Goal: Complete application form

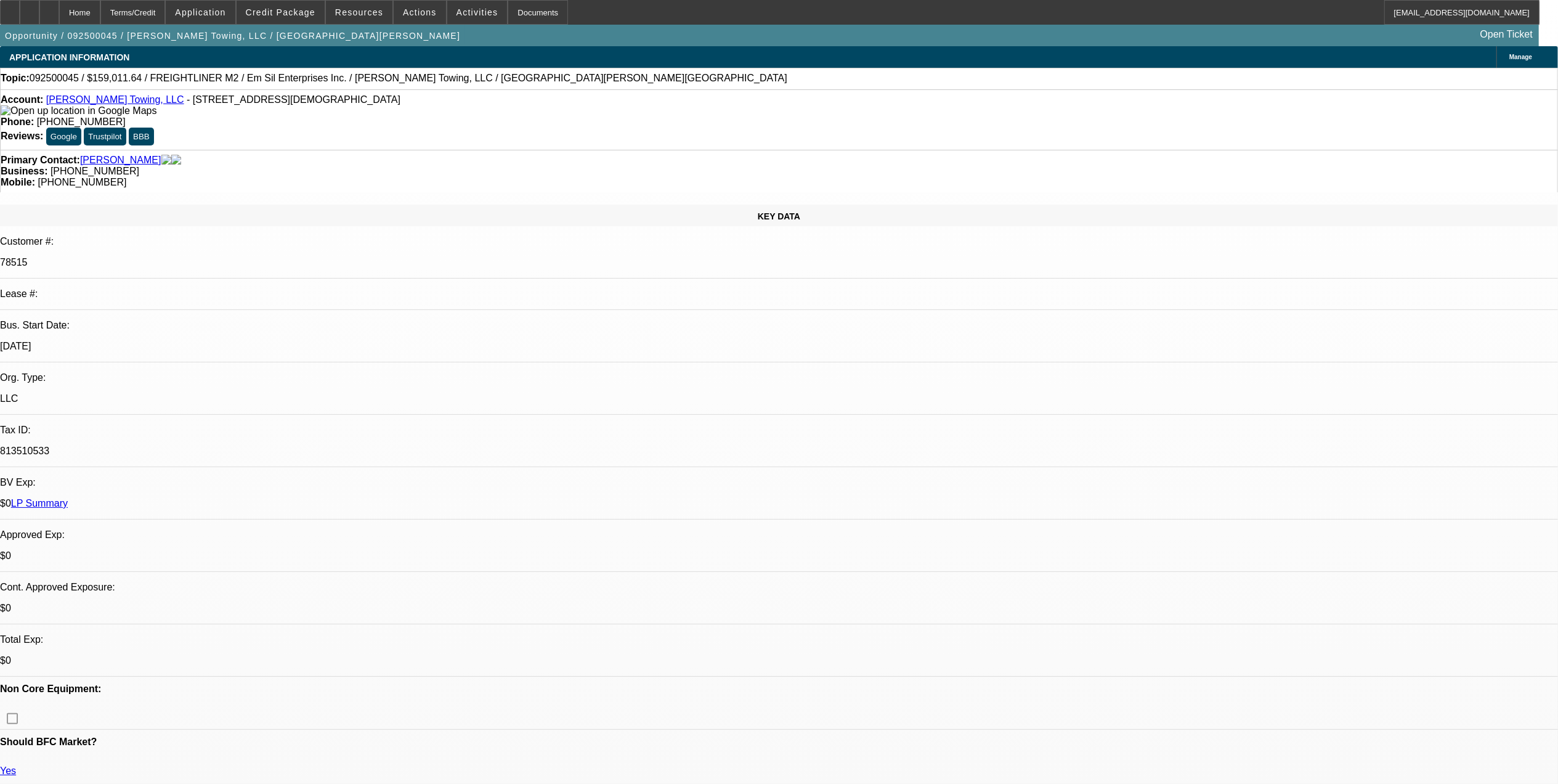
select select "0"
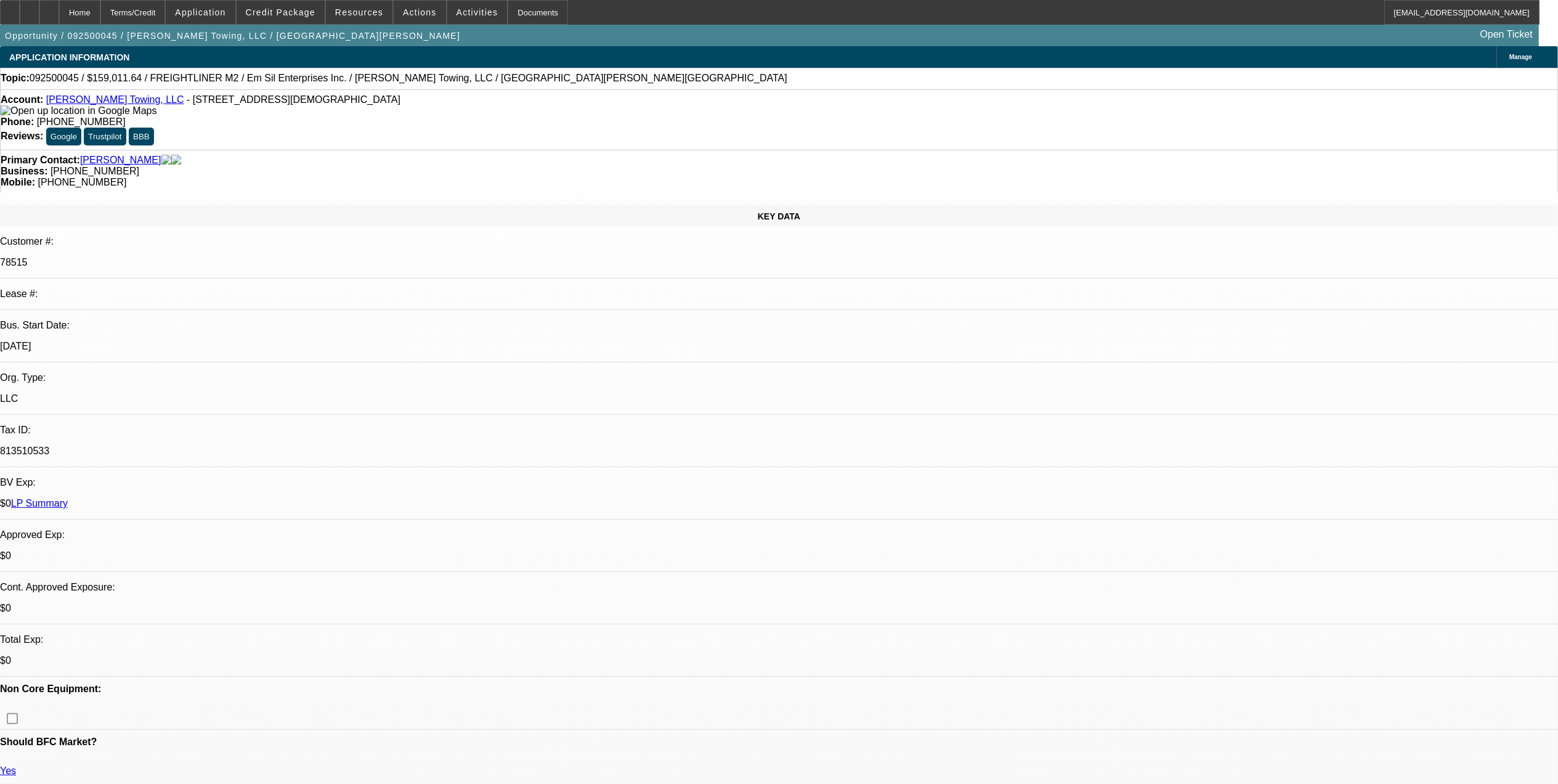
select select "0"
select select "1"
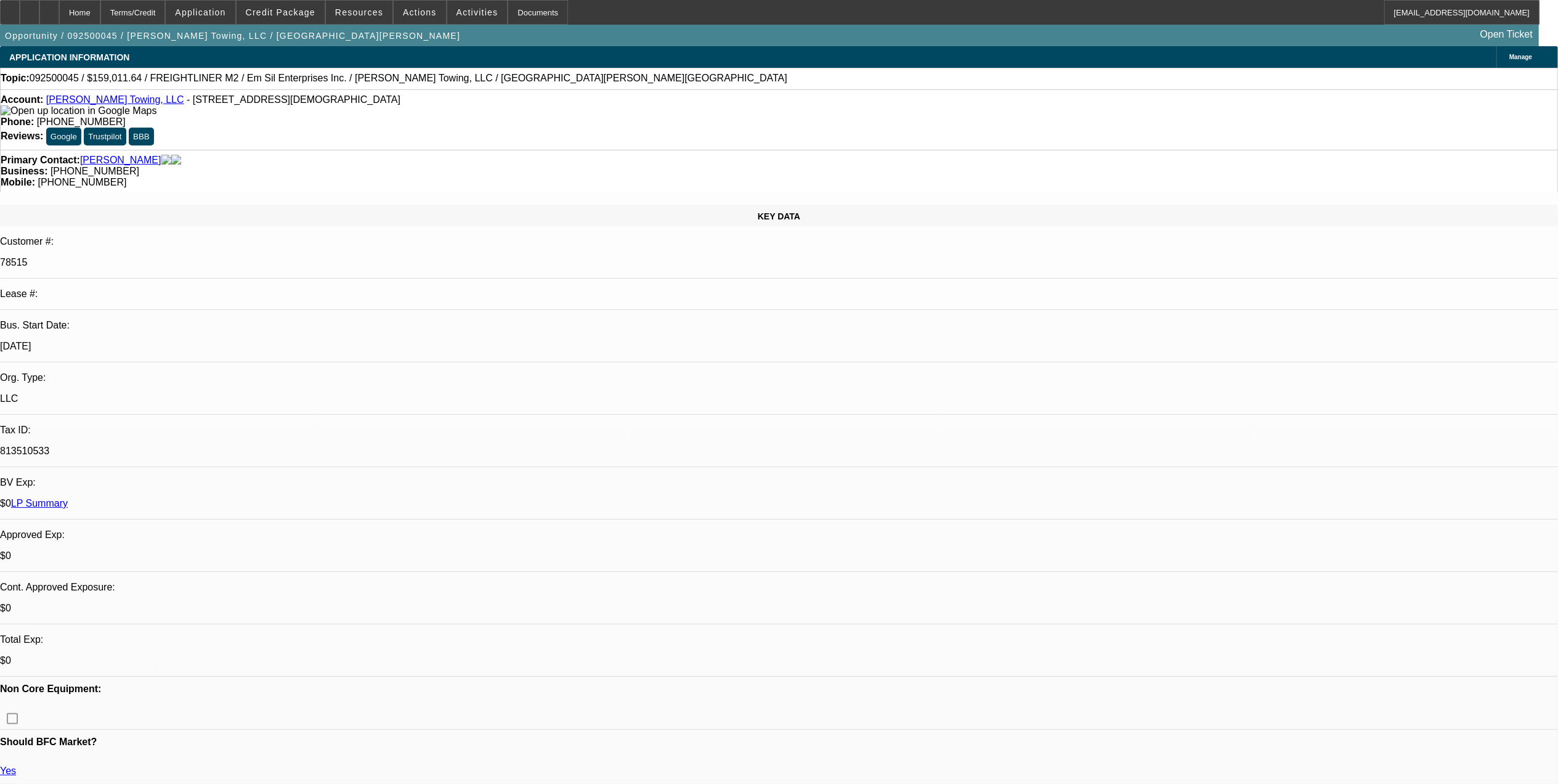
select select "3"
select select "6"
select select "1"
select select "6"
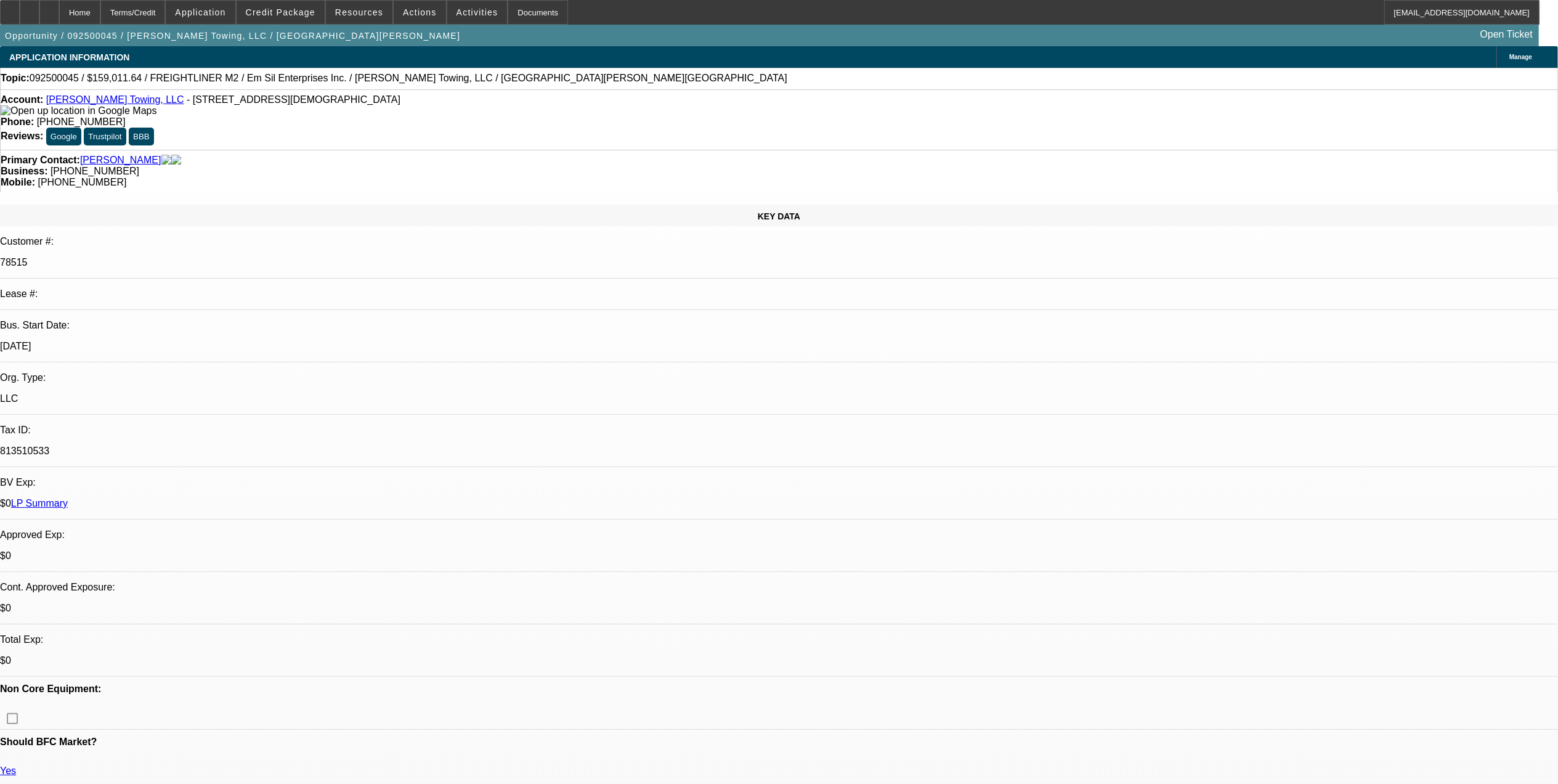
select select "1"
select select "6"
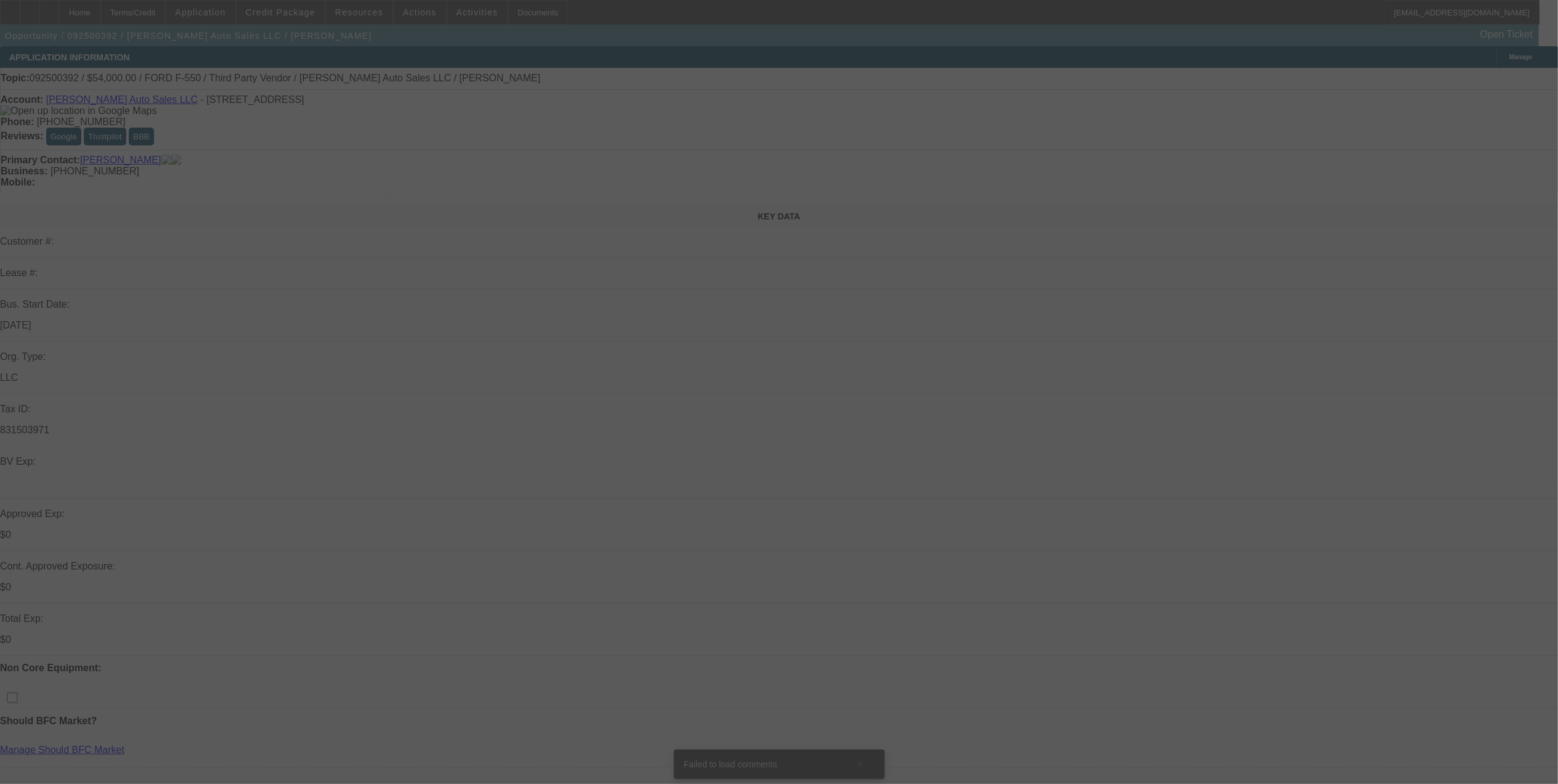
select select "0"
select select "2"
select select "0"
select select "2"
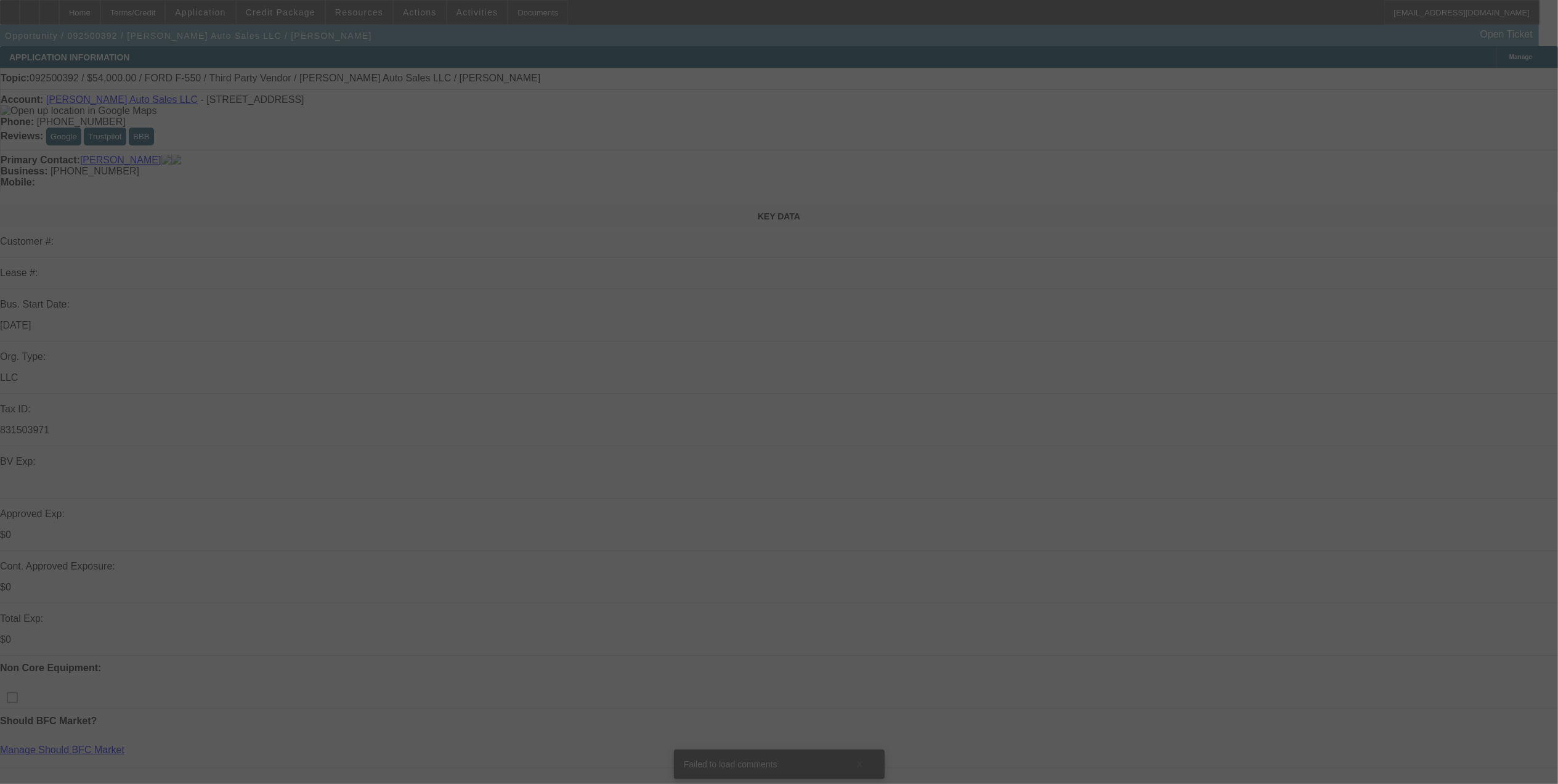
select select "0"
select select "2"
select select "0"
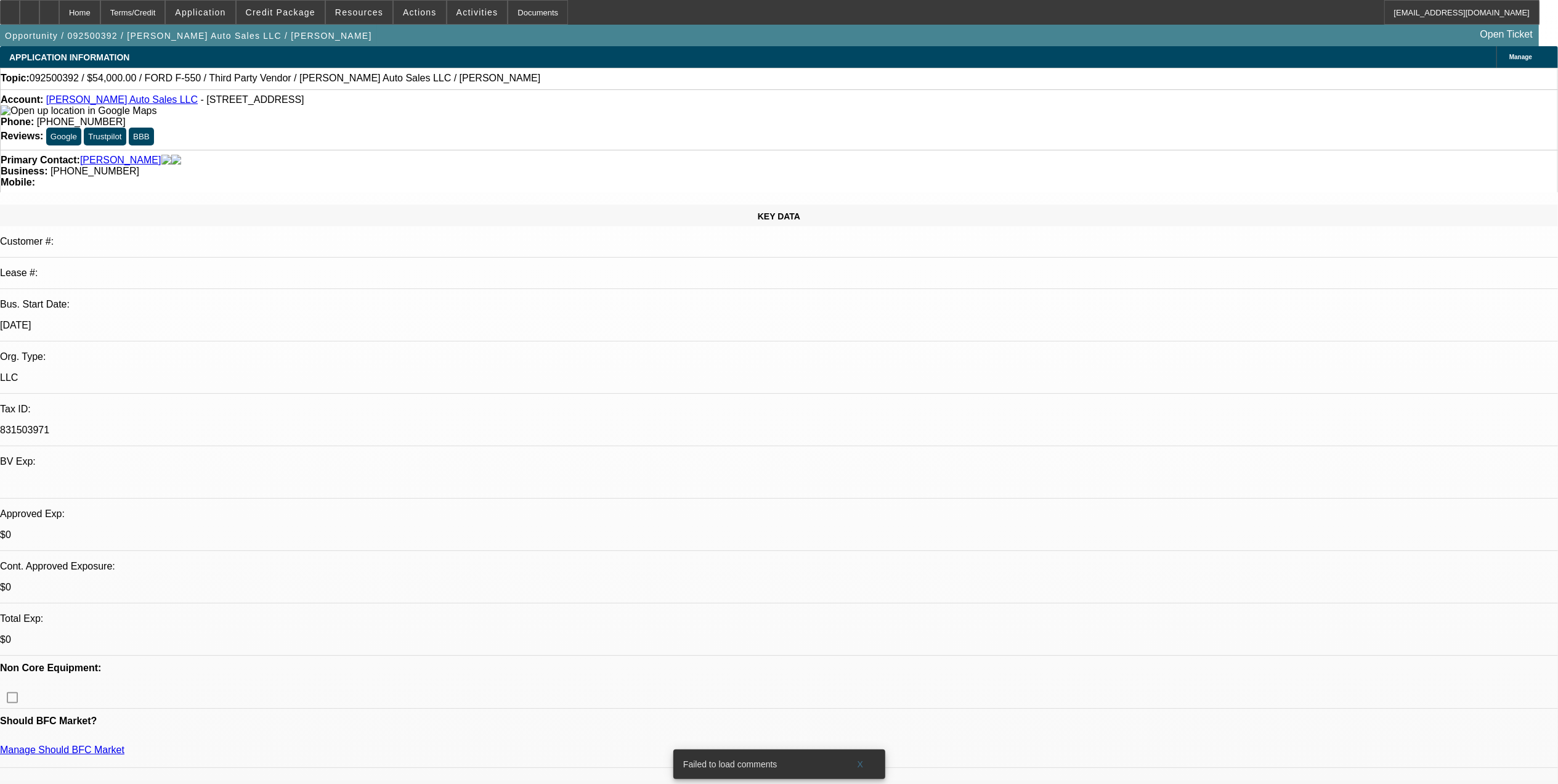
select select "1"
select select "2"
select select "6"
select select "1"
select select "2"
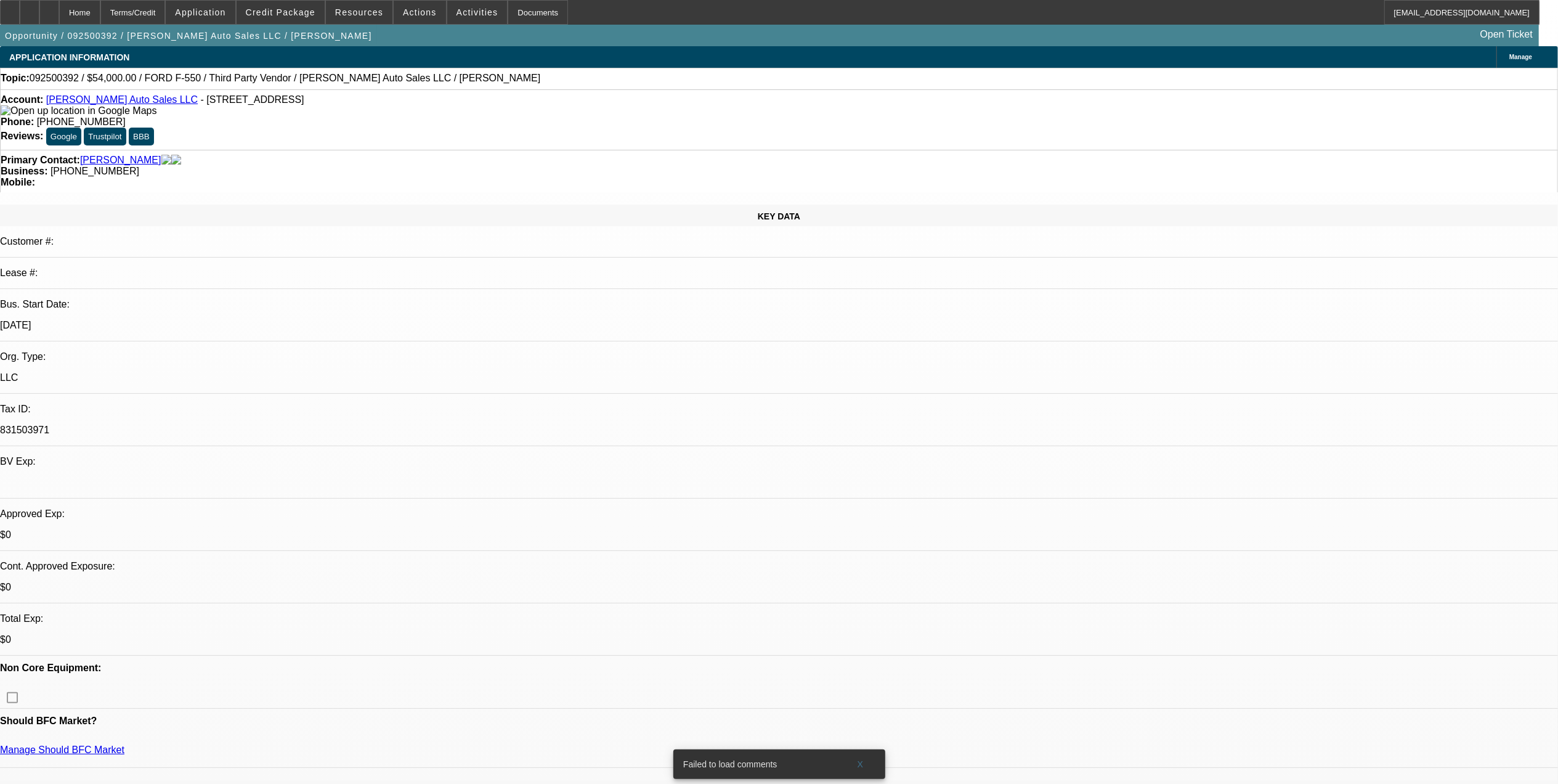
select select "6"
select select "1"
select select "2"
select select "6"
